Goal: Information Seeking & Learning: Stay updated

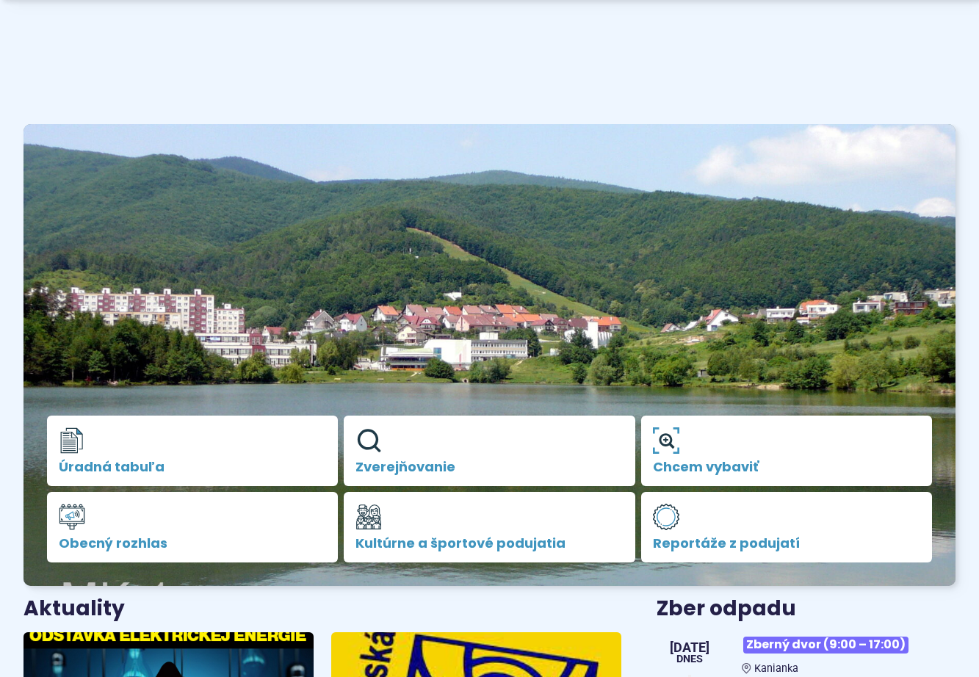
scroll to position [367, 0]
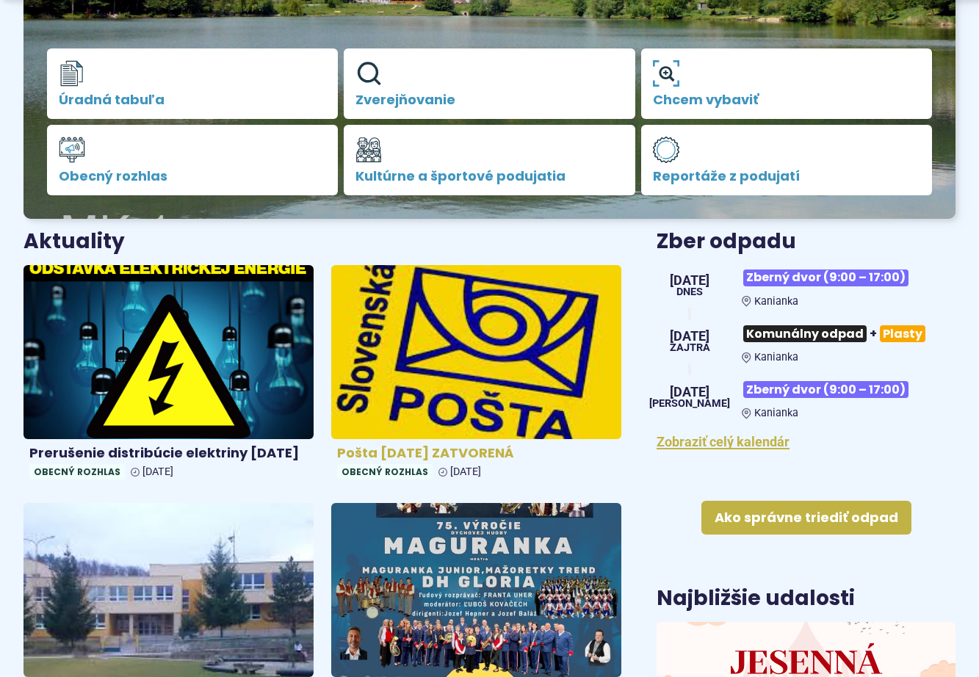
click at [476, 331] on img at bounding box center [475, 352] width 333 height 200
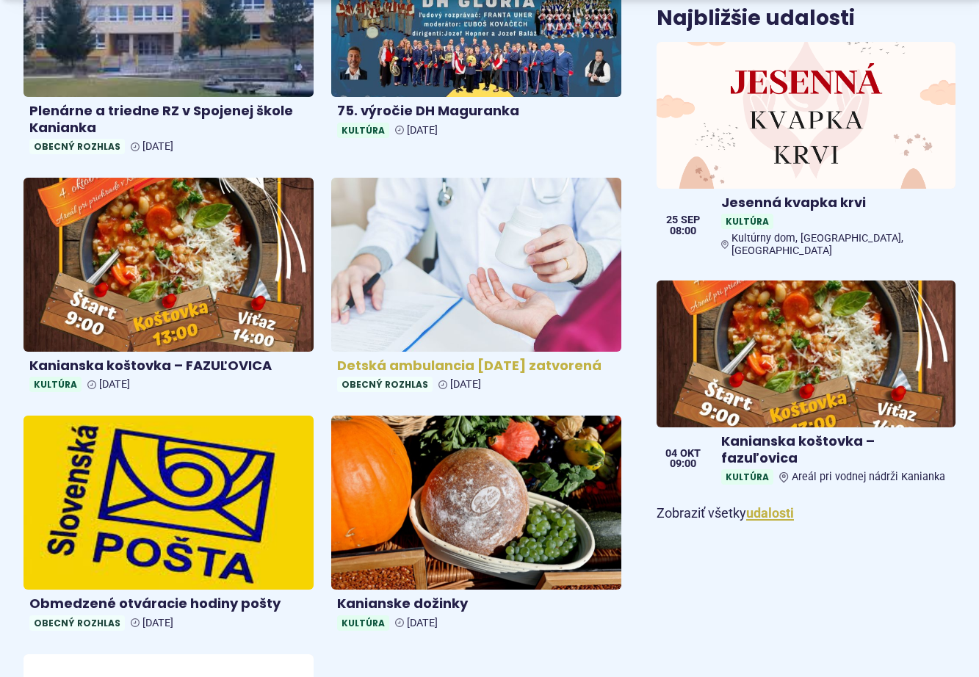
scroll to position [954, 0]
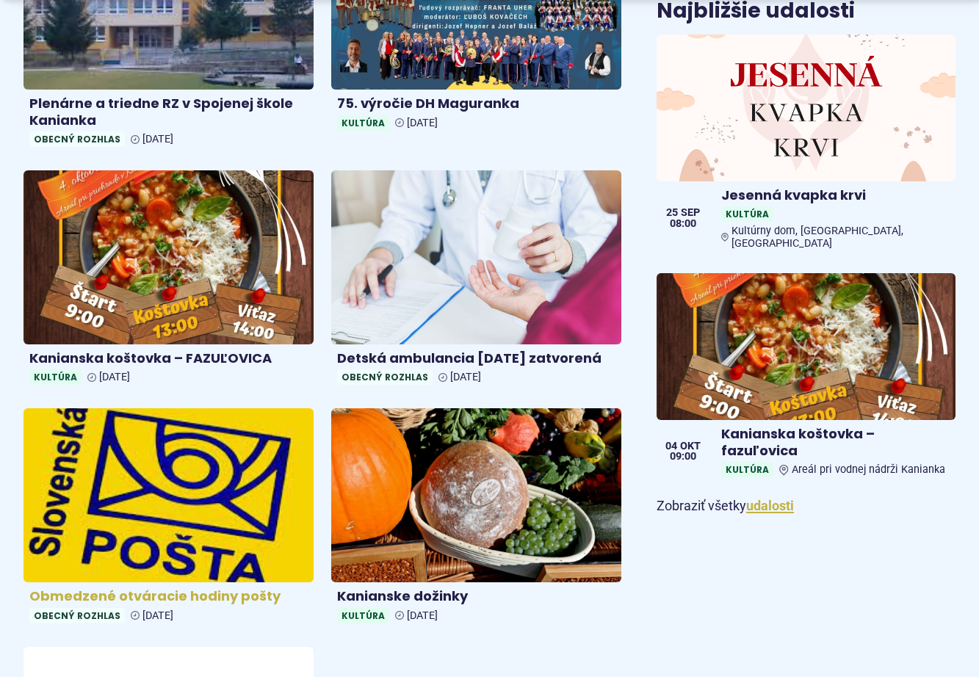
click at [134, 558] on img at bounding box center [167, 496] width 333 height 200
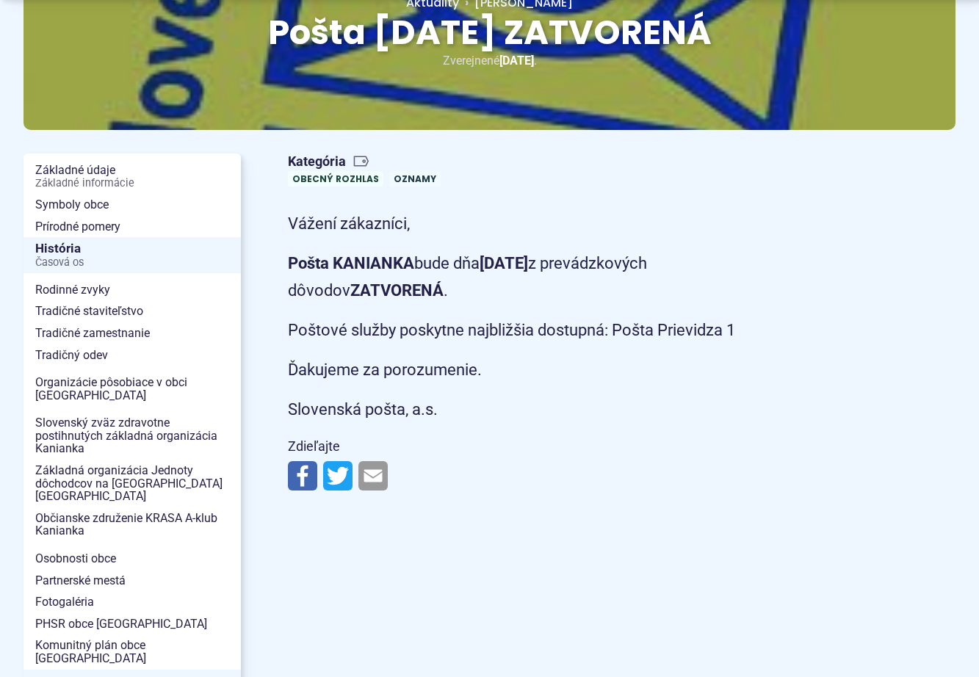
scroll to position [220, 0]
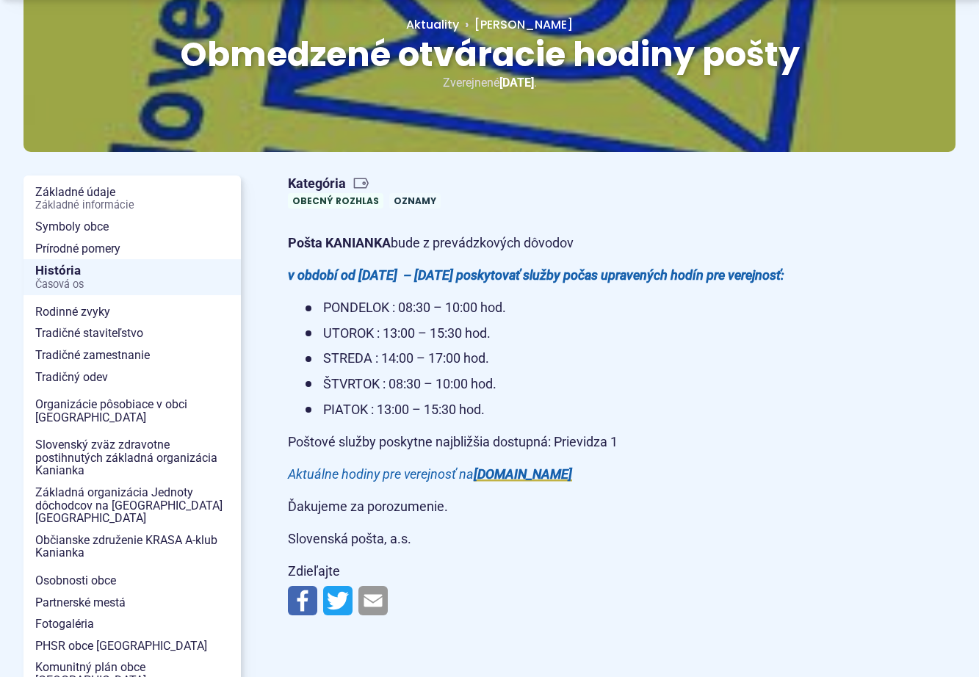
scroll to position [220, 0]
